Goal: Information Seeking & Learning: Learn about a topic

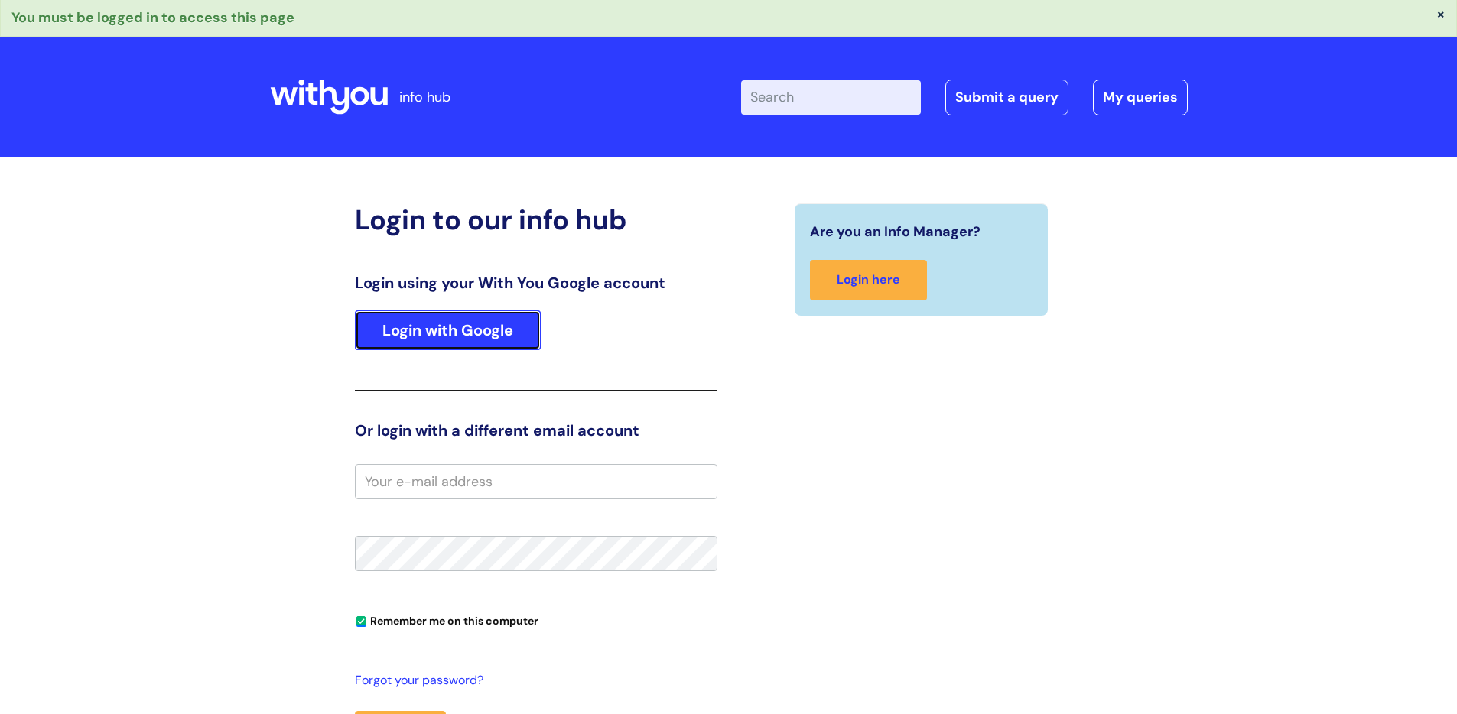
click at [481, 337] on link "Login with Google" at bounding box center [448, 331] width 186 height 40
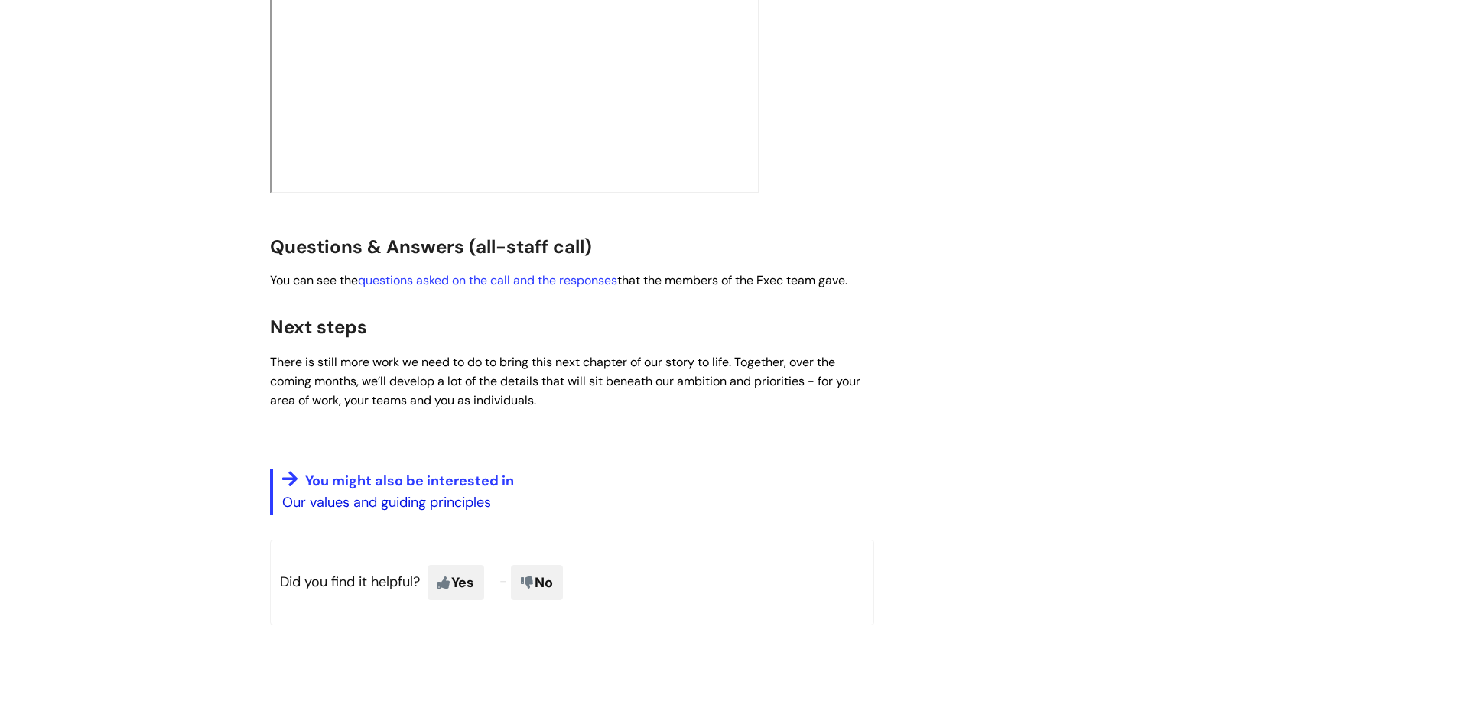
scroll to position [2543, 0]
click at [420, 272] on link "questions asked on the call and the responses" at bounding box center [487, 280] width 259 height 16
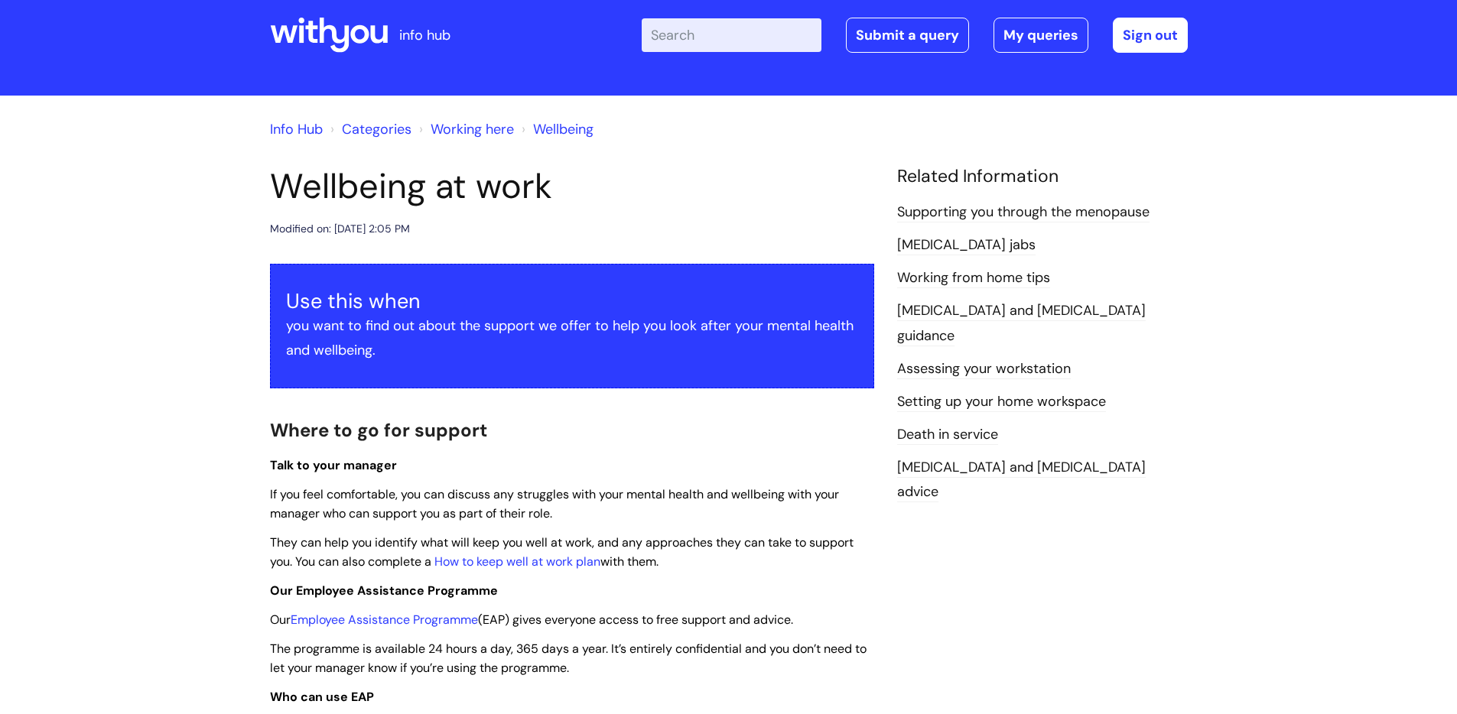
scroll to position [27, 0]
